Goal: Task Accomplishment & Management: Manage account settings

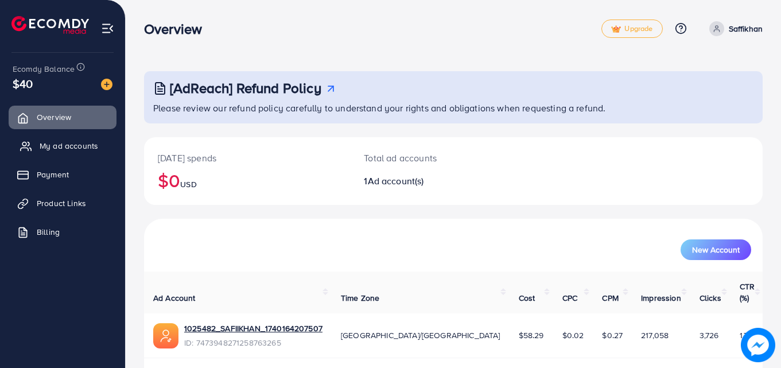
click at [87, 148] on span "My ad accounts" at bounding box center [69, 145] width 59 height 11
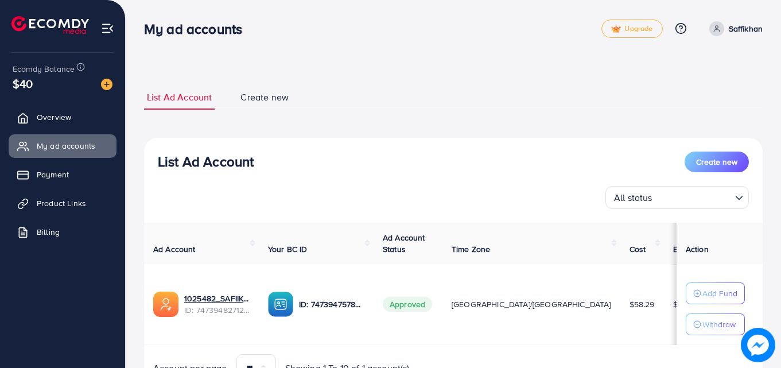
scroll to position [60, 0]
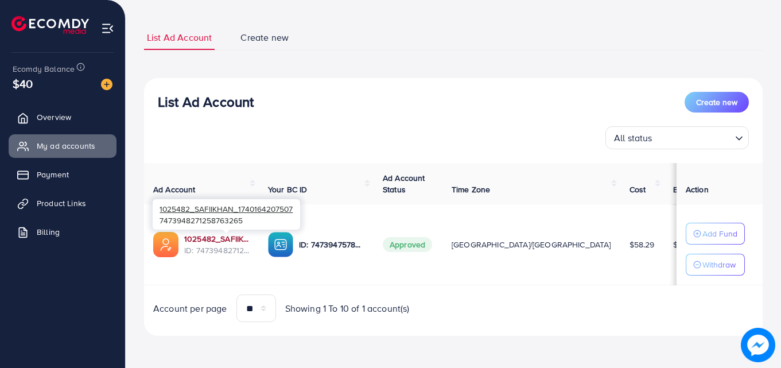
click at [231, 237] on link "1025482_SAFIIKHAN_1740164207507" at bounding box center [216, 238] width 65 height 11
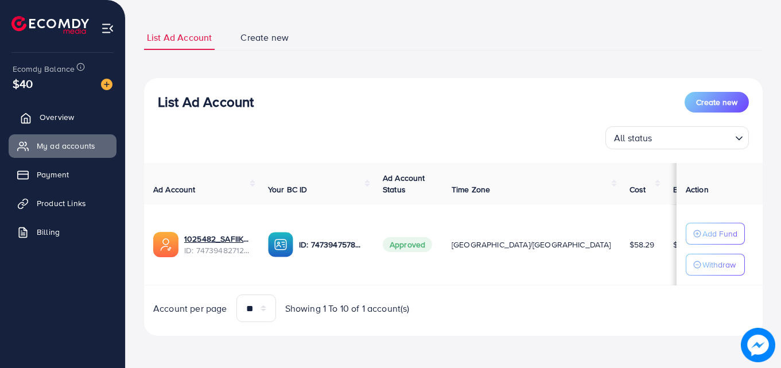
click at [80, 123] on link "Overview" at bounding box center [63, 117] width 108 height 23
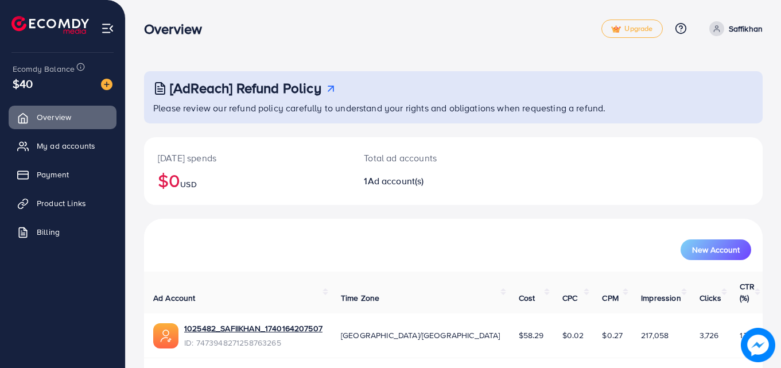
scroll to position [27, 0]
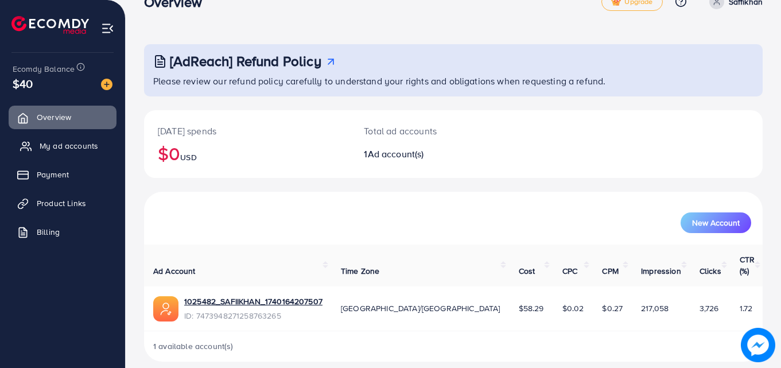
click at [77, 141] on span "My ad accounts" at bounding box center [69, 145] width 59 height 11
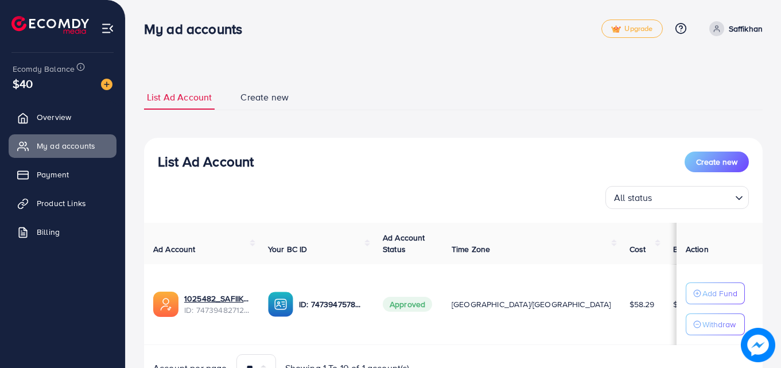
scroll to position [60, 0]
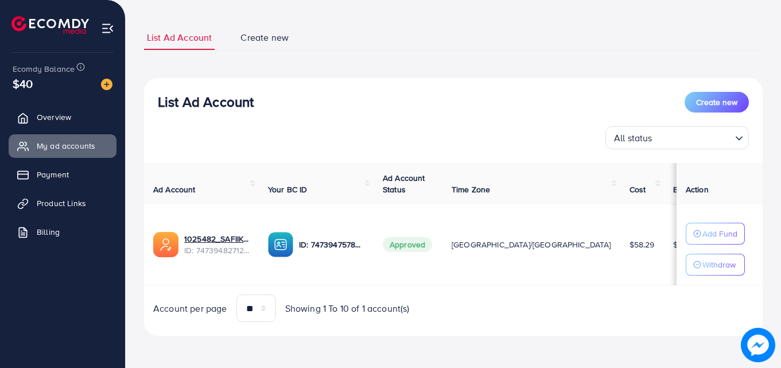
click at [676, 187] on th "Action" at bounding box center [719, 184] width 86 height 42
click at [53, 176] on span "Payment" at bounding box center [56, 174] width 32 height 11
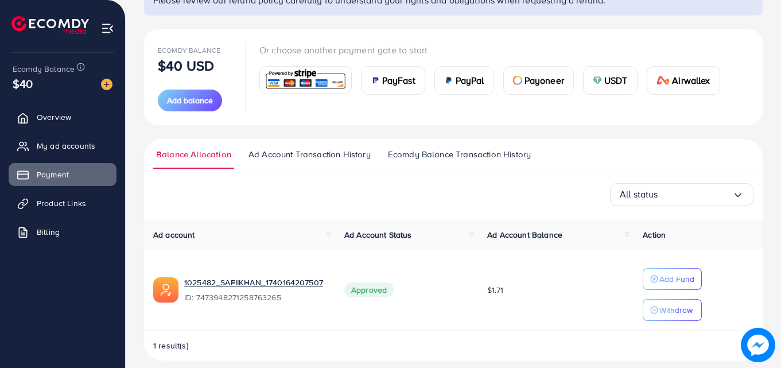
scroll to position [119, 0]
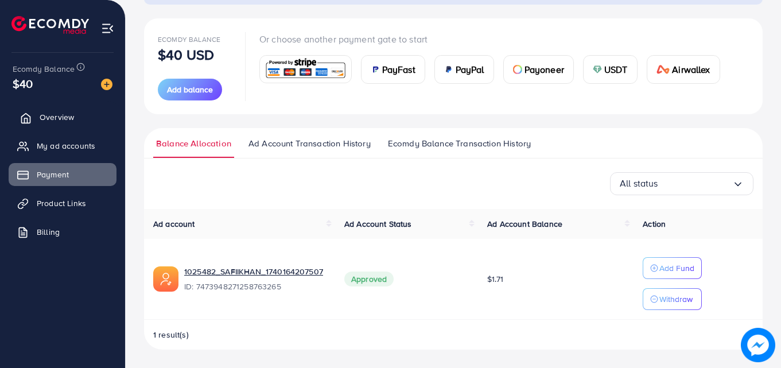
click at [75, 113] on link "Overview" at bounding box center [63, 117] width 108 height 23
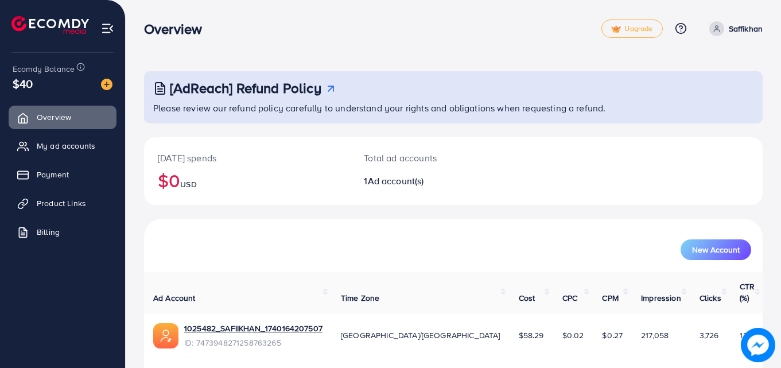
scroll to position [27, 0]
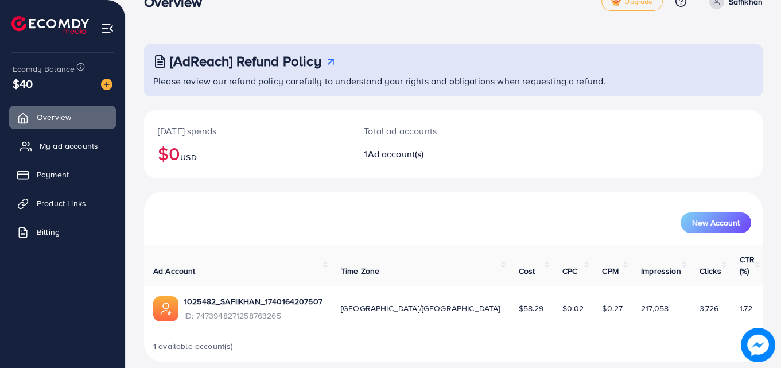
click at [91, 150] on span "My ad accounts" at bounding box center [69, 145] width 59 height 11
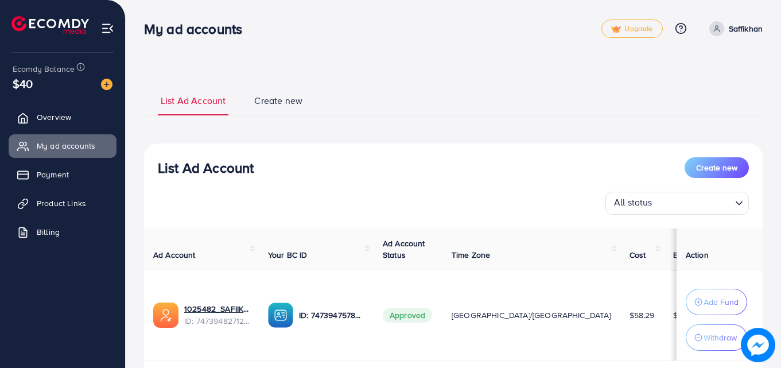
scroll to position [75, 0]
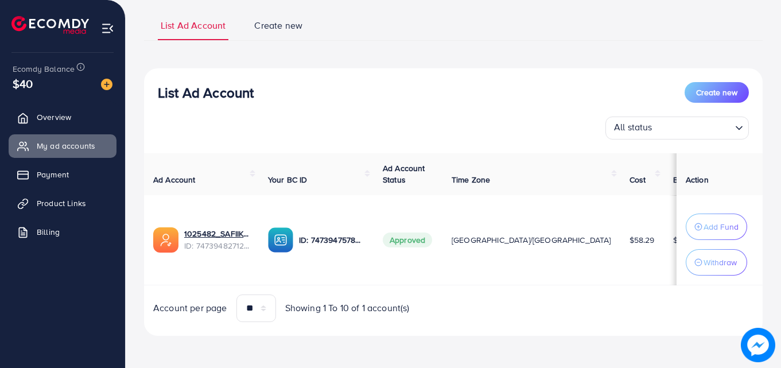
click at [547, 260] on td "[GEOGRAPHIC_DATA]/[GEOGRAPHIC_DATA]" at bounding box center [531, 240] width 178 height 90
drag, startPoint x: 641, startPoint y: 247, endPoint x: 609, endPoint y: 289, distance: 52.8
click at [609, 289] on div "Ad Account Your BC ID Ad Account Status Time Zone Cost Balance Action 1025482_S…" at bounding box center [453, 237] width 618 height 169
click at [664, 283] on td "$1.71" at bounding box center [688, 240] width 49 height 90
click at [290, 332] on div "List Ad Account Create new All status Loading... Ad Account Your BC ID Ad Accou…" at bounding box center [453, 201] width 618 height 267
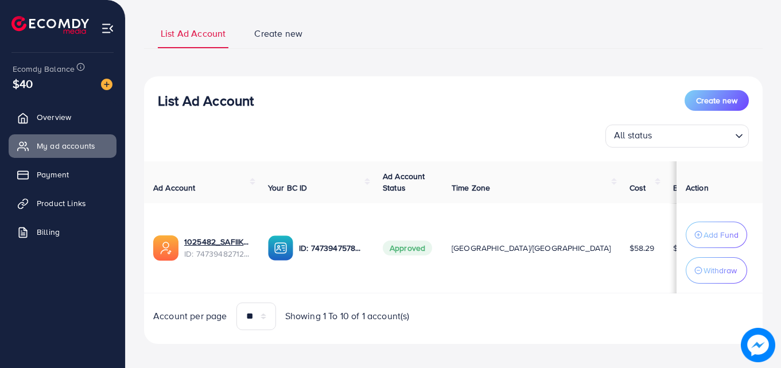
scroll to position [69, 0]
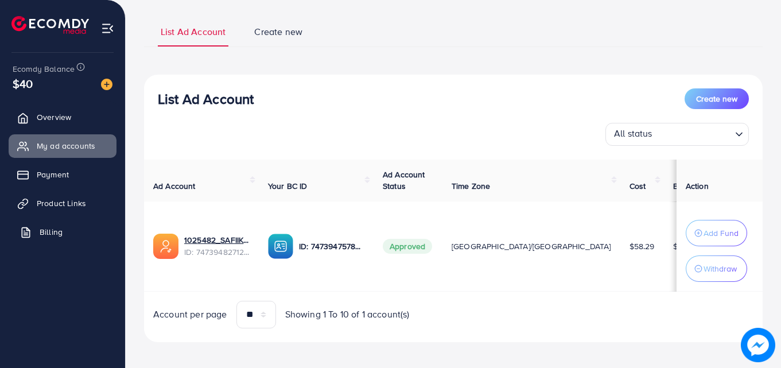
click at [49, 225] on link "Billing" at bounding box center [63, 231] width 108 height 23
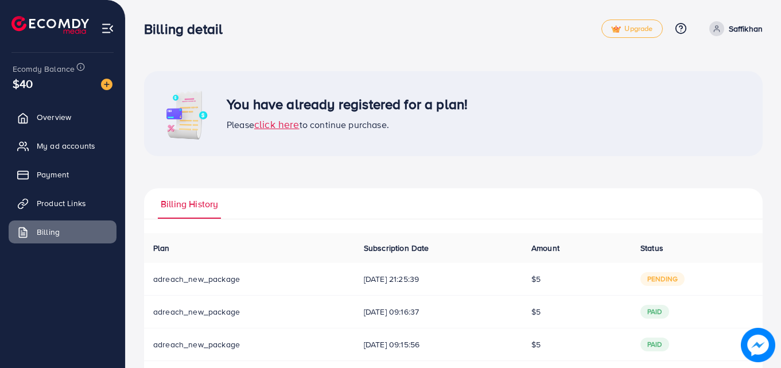
click at [278, 129] on span "click here" at bounding box center [276, 124] width 45 height 14
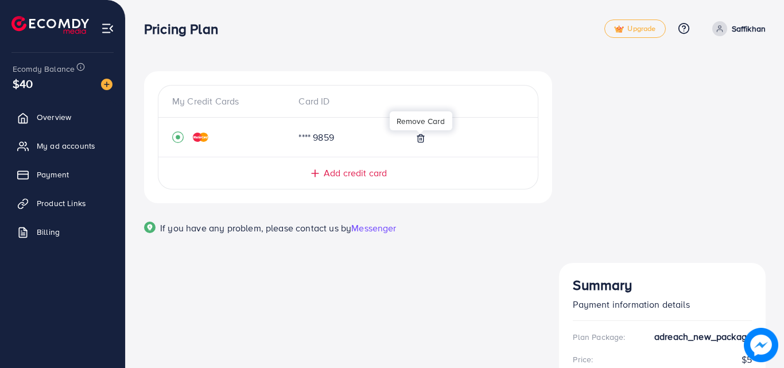
click at [421, 135] on icon at bounding box center [420, 138] width 9 height 9
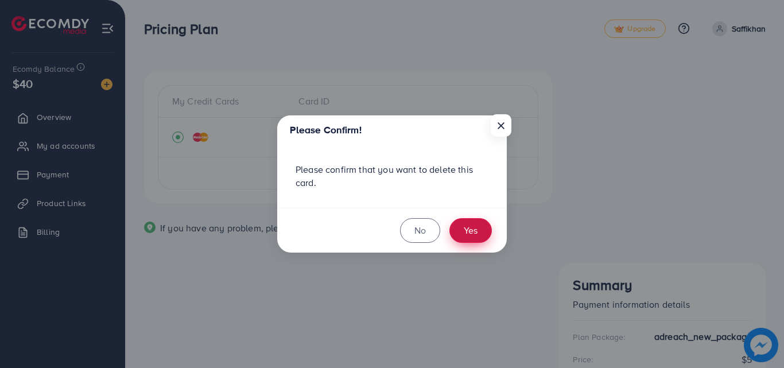
click at [476, 227] on button "Yes" at bounding box center [470, 230] width 42 height 25
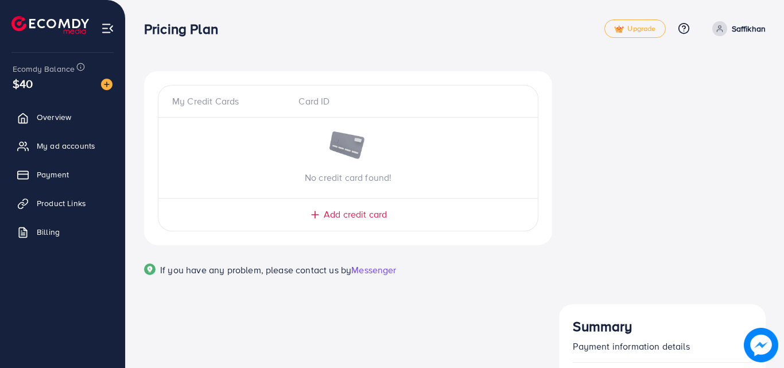
click at [346, 214] on span "Add credit card" at bounding box center [355, 214] width 63 height 13
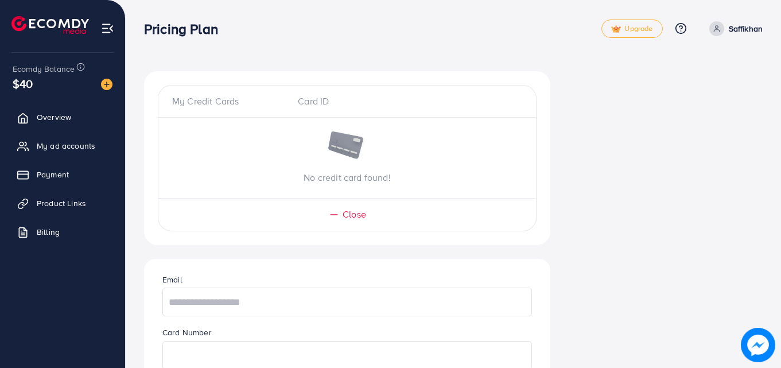
click at [346, 214] on span "Close" at bounding box center [354, 214] width 24 height 13
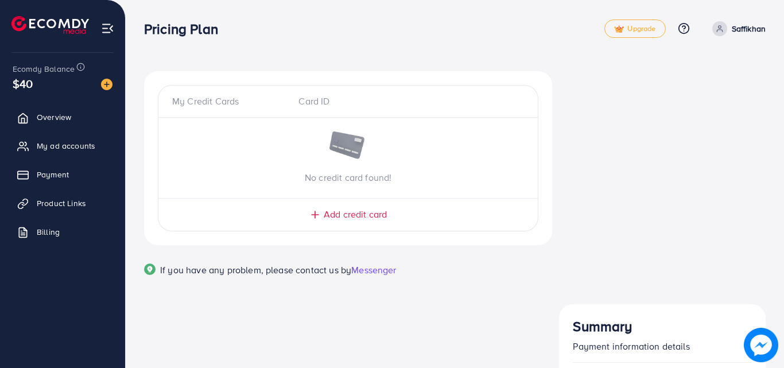
click at [337, 205] on div "My Credit Cards Card ID No credit card found! Add credit card" at bounding box center [348, 158] width 380 height 146
click at [330, 216] on span "Add credit card" at bounding box center [355, 214] width 63 height 13
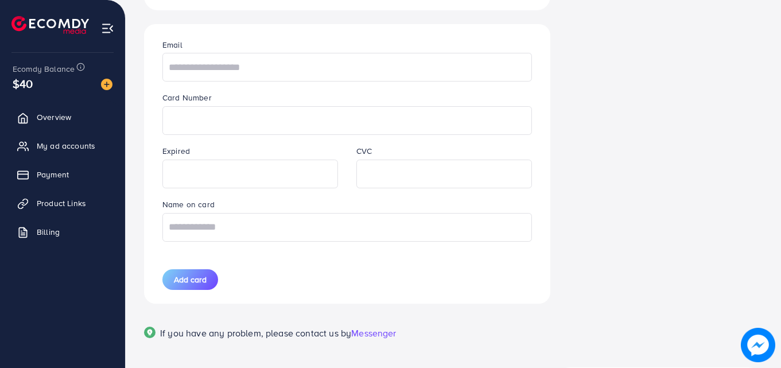
scroll to position [236, 0]
click at [278, 223] on input "text" at bounding box center [346, 226] width 369 height 29
type input "******"
click at [229, 59] on input "text" at bounding box center [346, 66] width 369 height 29
type input "**********"
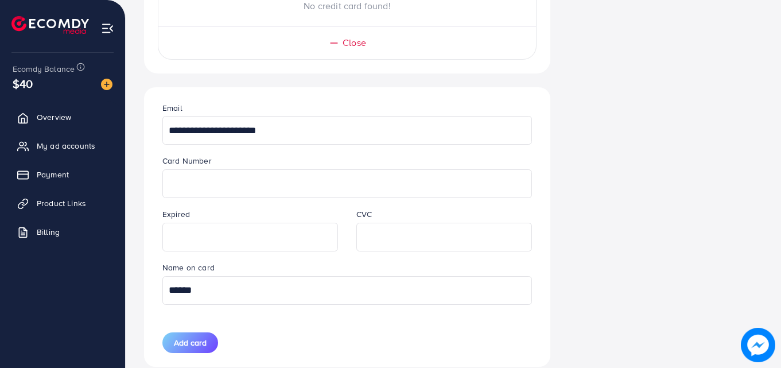
scroll to position [171, 0]
click at [205, 338] on span "Add card" at bounding box center [190, 342] width 33 height 11
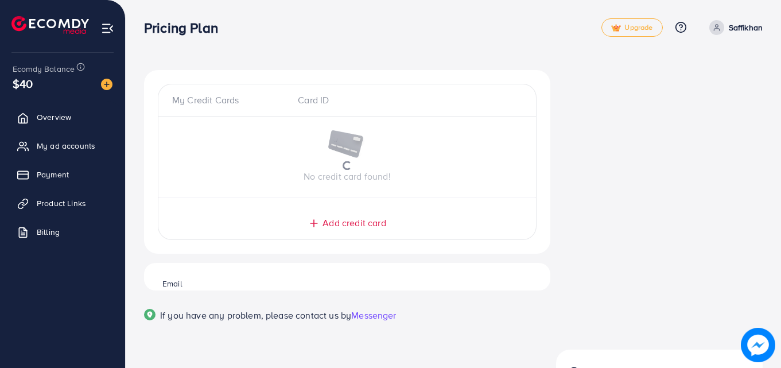
scroll to position [0, 0]
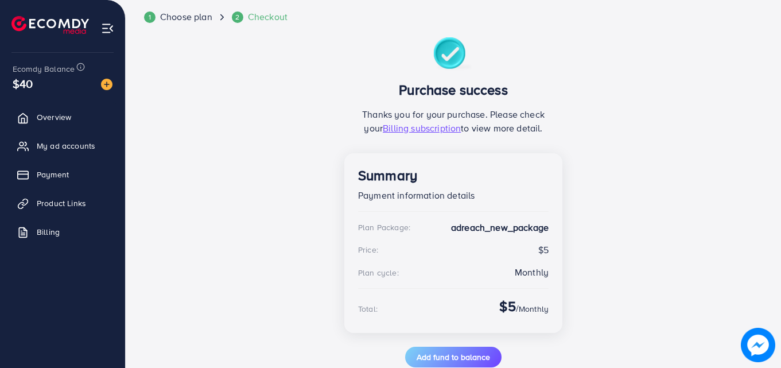
scroll to position [88, 0]
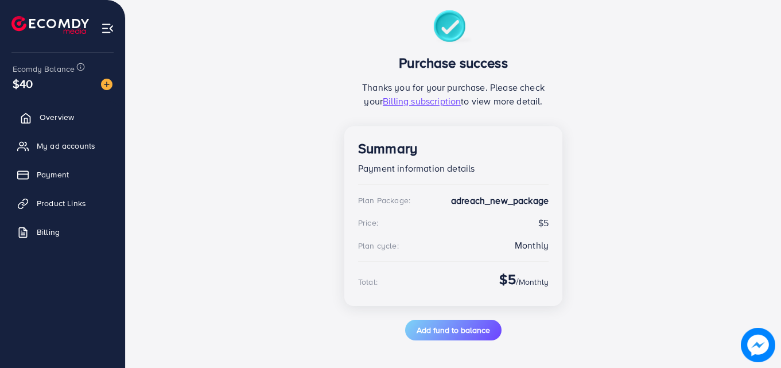
click at [60, 122] on span "Overview" at bounding box center [57, 116] width 34 height 11
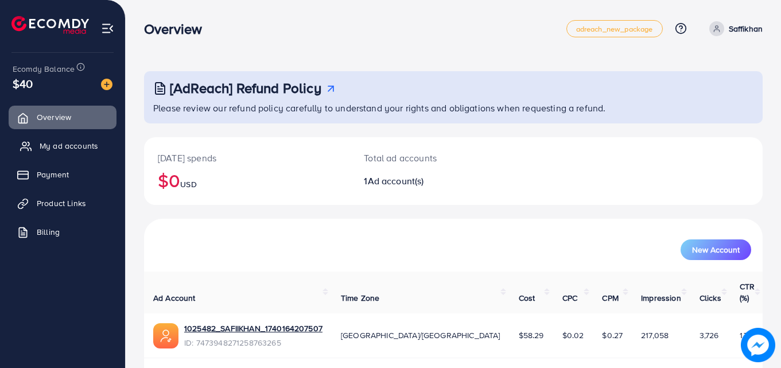
click at [60, 142] on span "My ad accounts" at bounding box center [69, 145] width 59 height 11
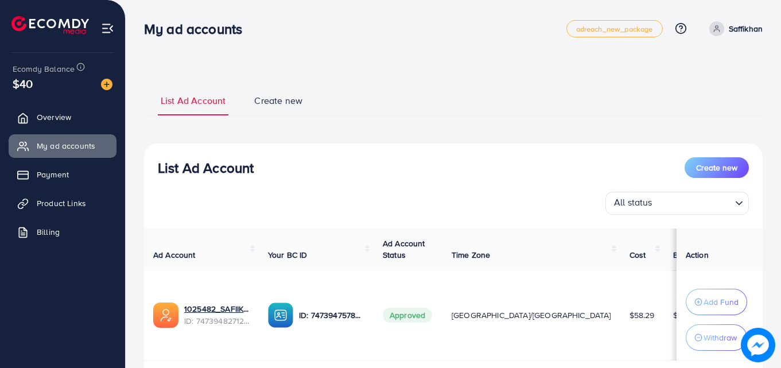
scroll to position [75, 0]
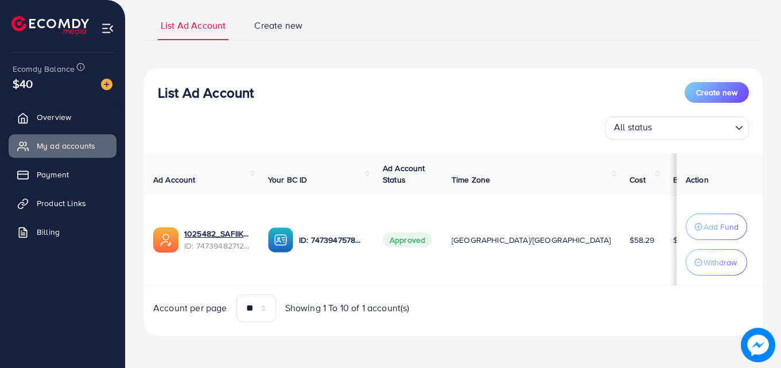
click at [65, 189] on ul "Overview My ad accounts Payment Product Links Billing" at bounding box center [62, 178] width 125 height 154
click at [65, 197] on span "Product Links" at bounding box center [64, 202] width 49 height 11
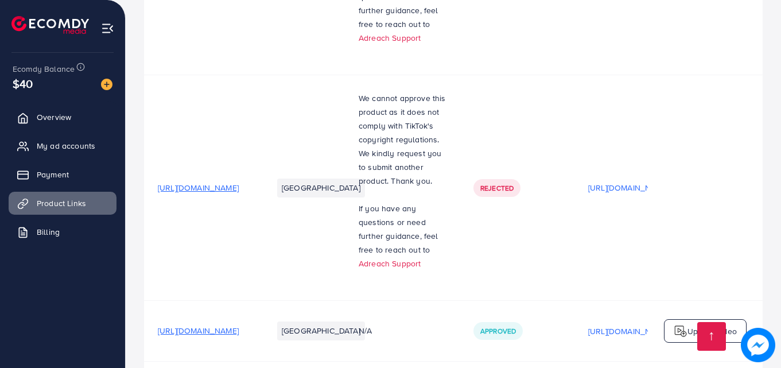
scroll to position [519, 0]
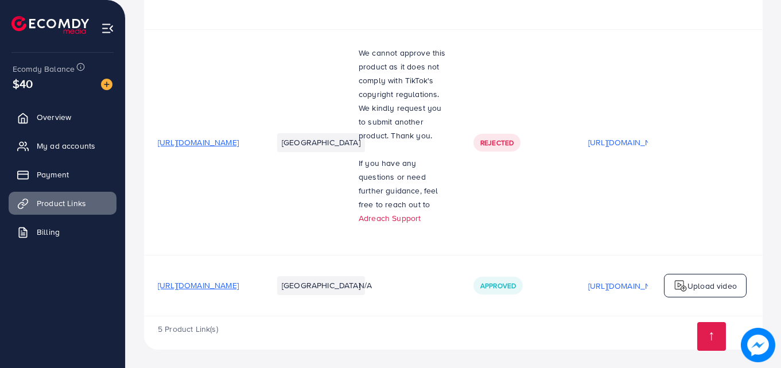
click at [239, 287] on span "[URL][DOMAIN_NAME]" at bounding box center [198, 284] width 81 height 11
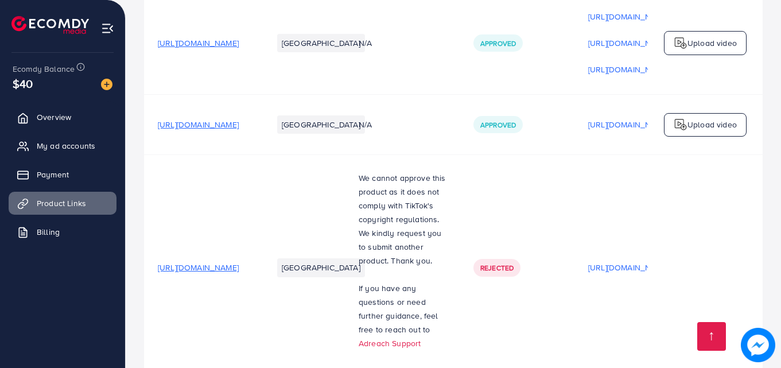
scroll to position [0, 0]
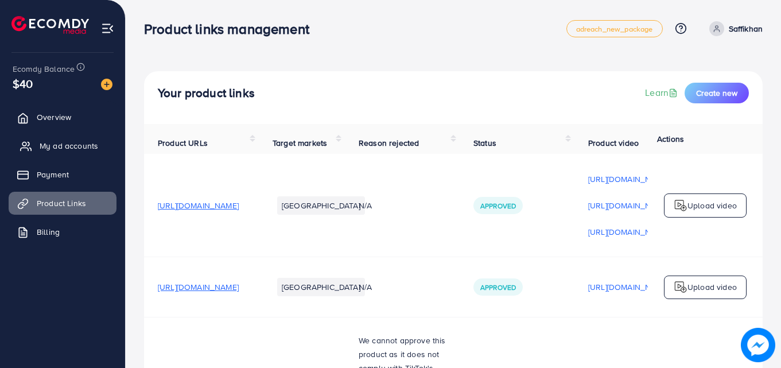
click at [66, 146] on span "My ad accounts" at bounding box center [69, 145] width 59 height 11
